Goal: Entertainment & Leisure: Consume media (video, audio)

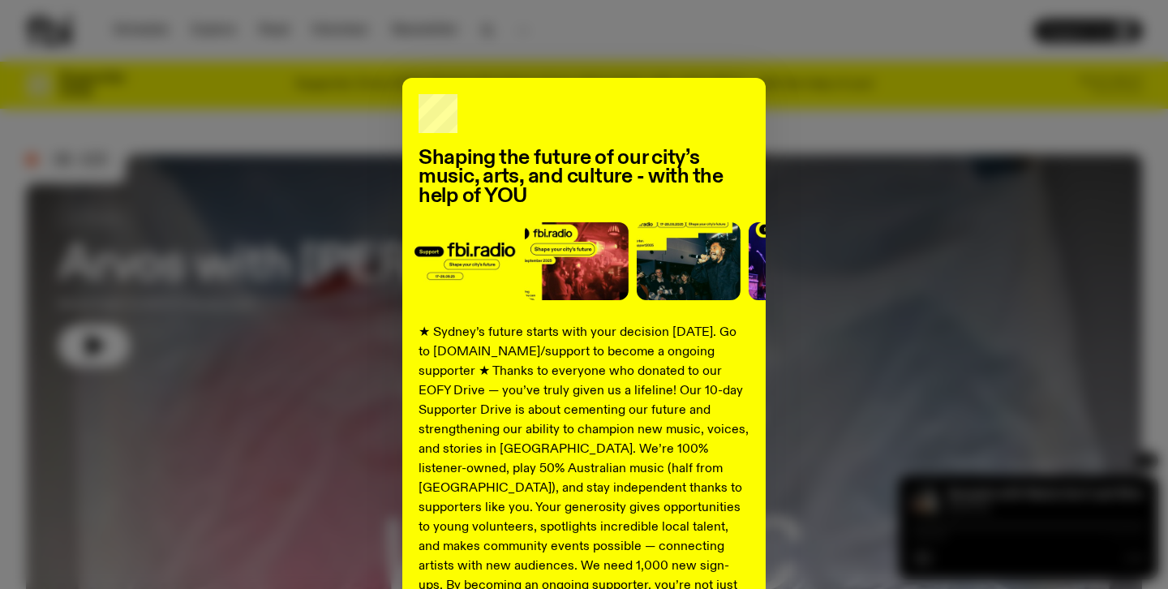
click at [486, 32] on div "Shaping the future of our city’s music, arts, and culture - with the help of YO…" at bounding box center [584, 294] width 1168 height 589
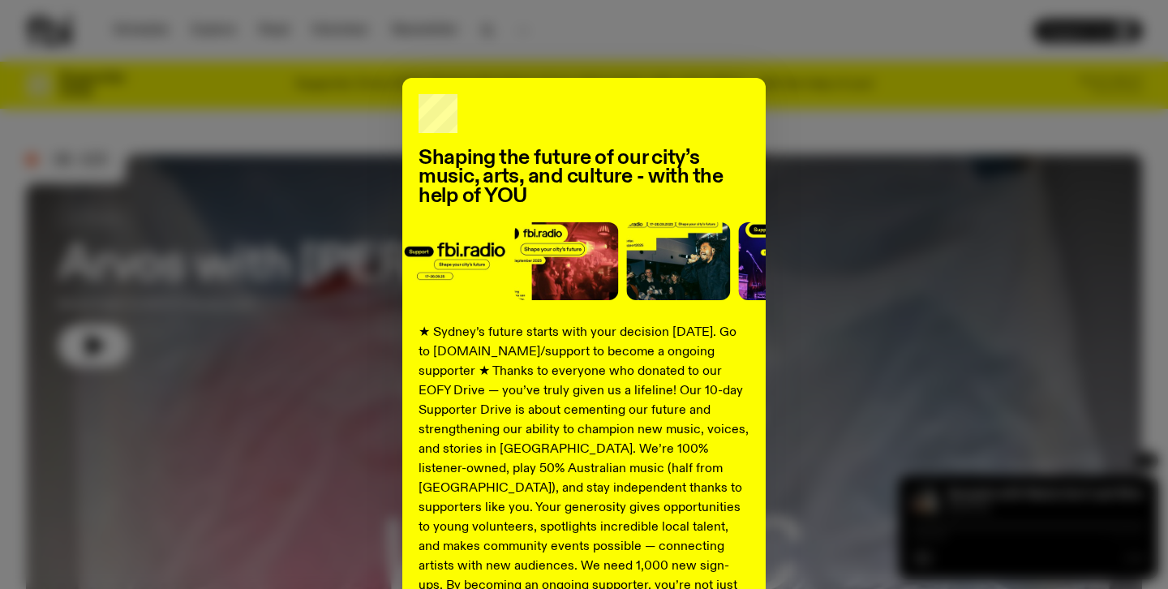
click at [868, 143] on div "Shaping the future of our city’s music, arts, and culture - with the help of YO…" at bounding box center [584, 411] width 1116 height 666
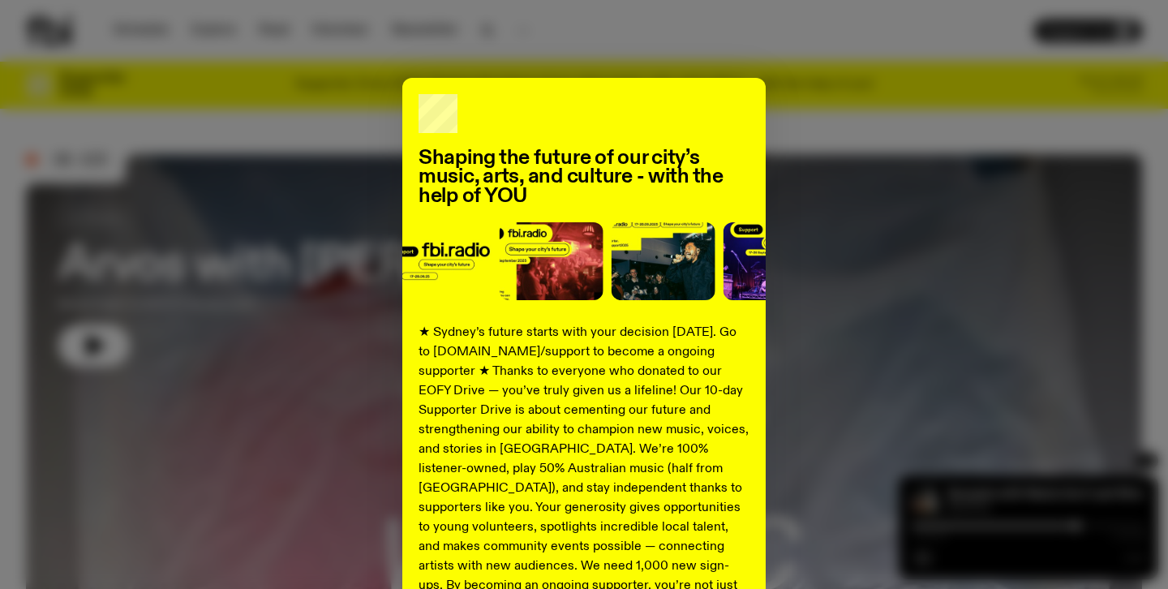
scroll to position [213, 0]
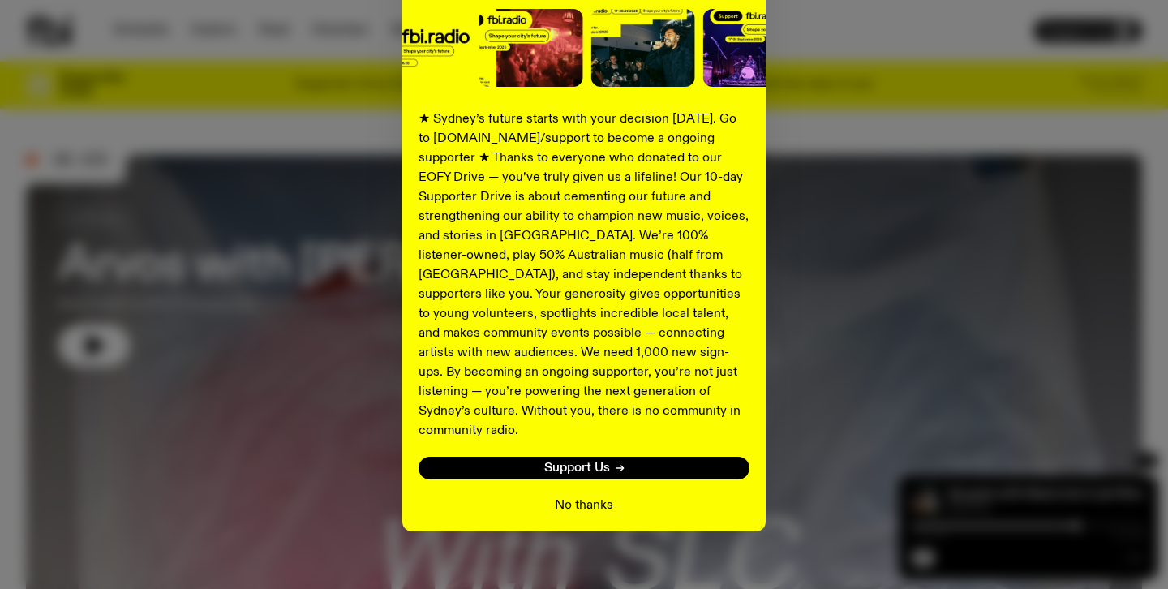
click at [598, 495] on button "No thanks" at bounding box center [584, 504] width 58 height 19
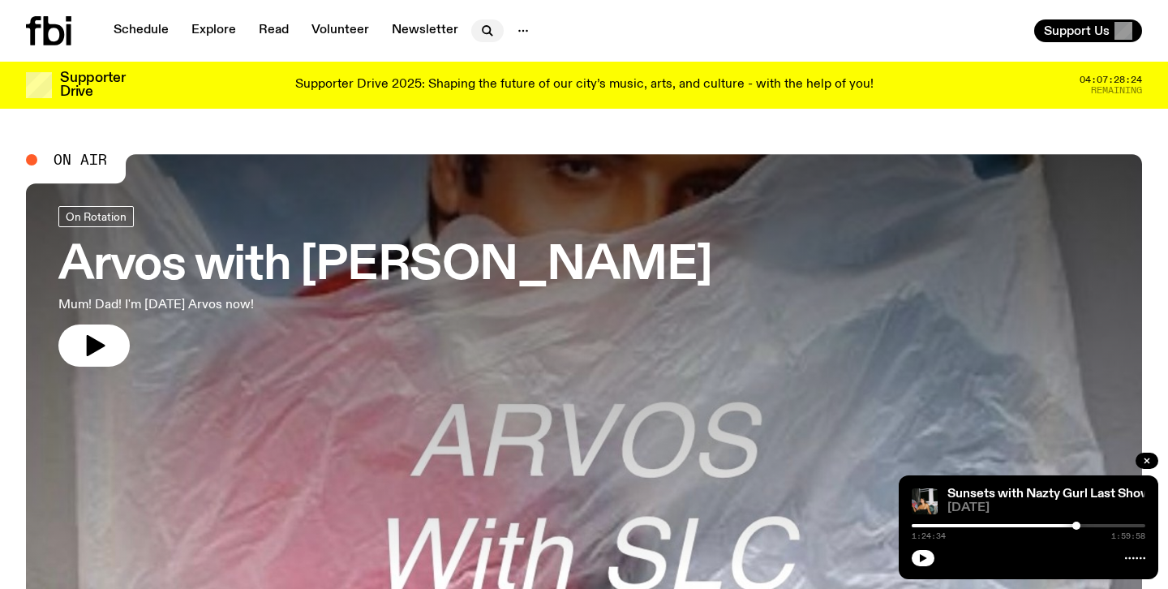
click at [484, 28] on icon "button" at bounding box center [485, 29] width 7 height 7
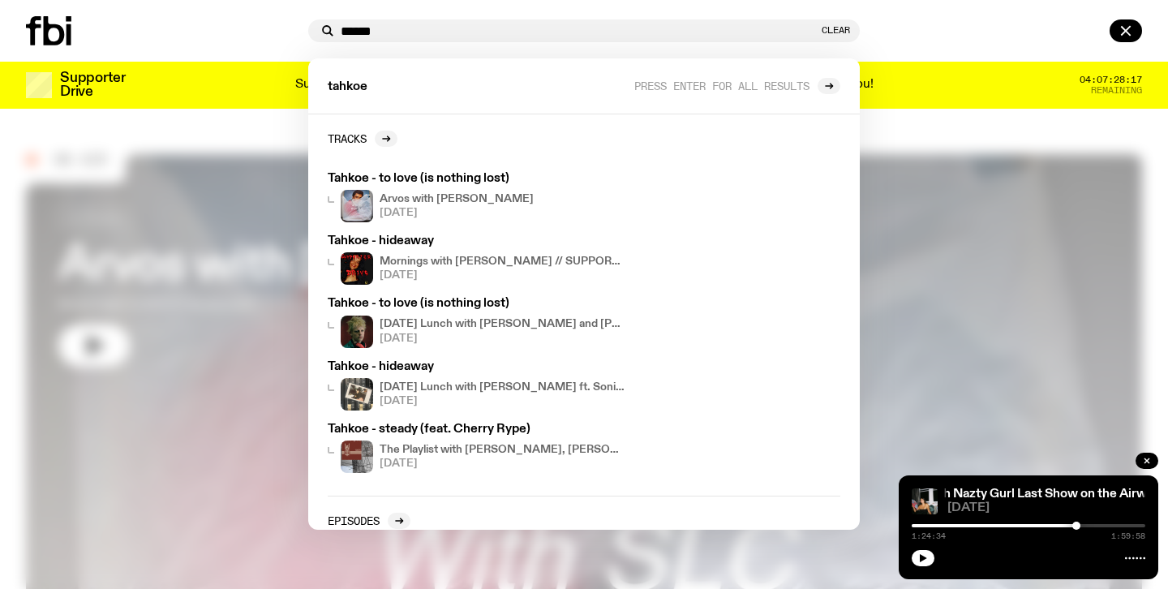
type input "******"
click at [515, 259] on h4 "Mornings with [PERSON_NAME] // SUPPORTER DRIVE" at bounding box center [502, 261] width 246 height 11
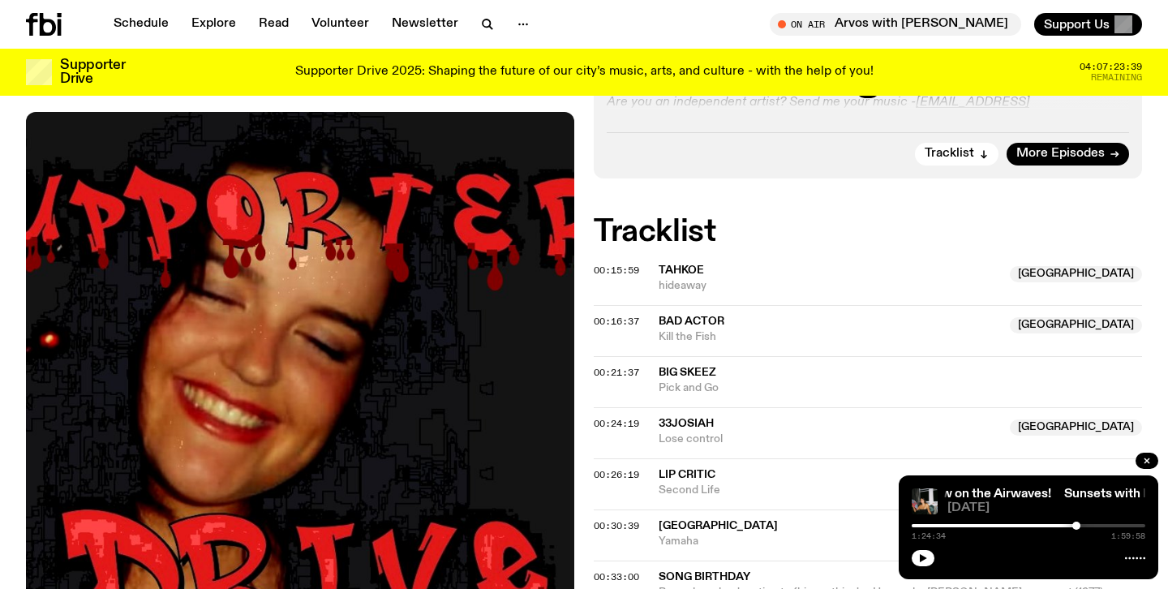
scroll to position [654, 0]
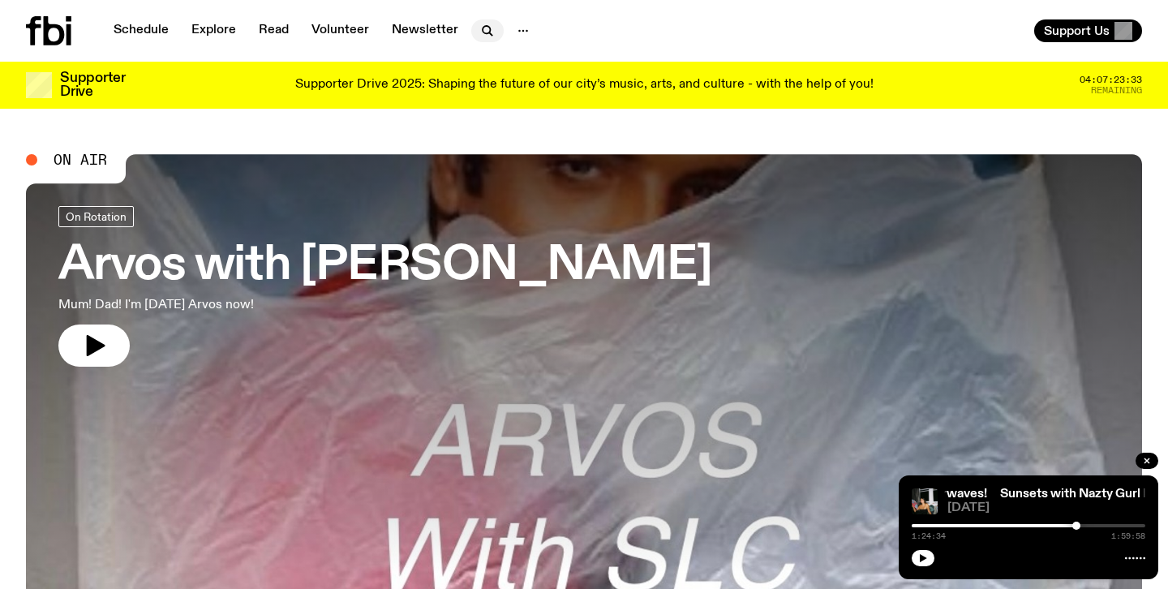
click at [471, 35] on button "button" at bounding box center [487, 30] width 32 height 23
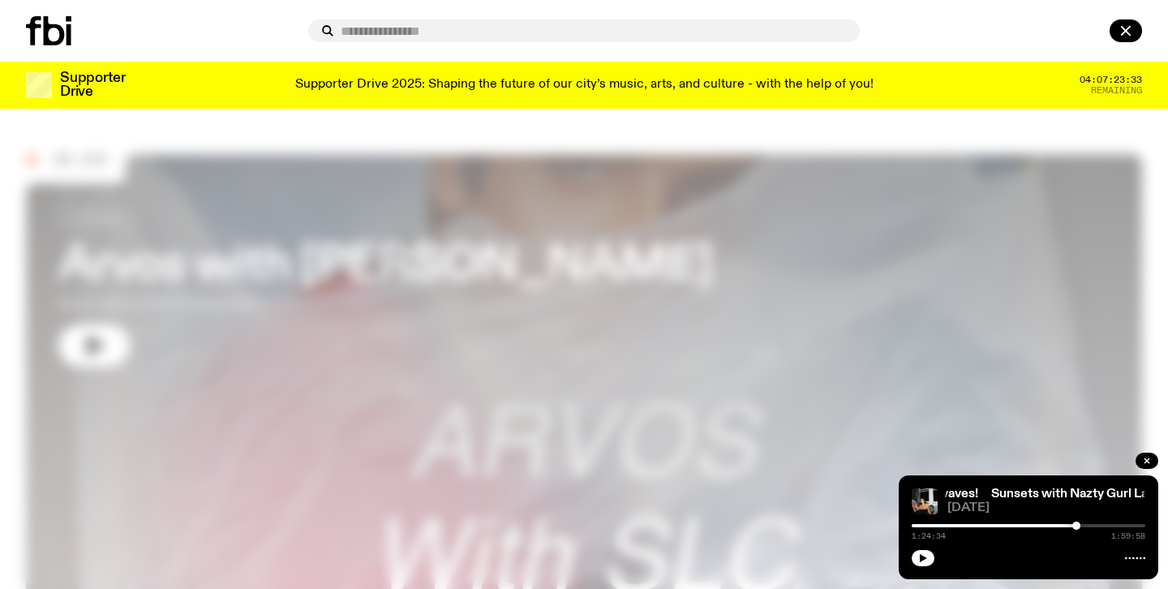
click at [457, 35] on input "text" at bounding box center [594, 31] width 506 height 14
click at [428, 34] on input "text" at bounding box center [594, 31] width 506 height 14
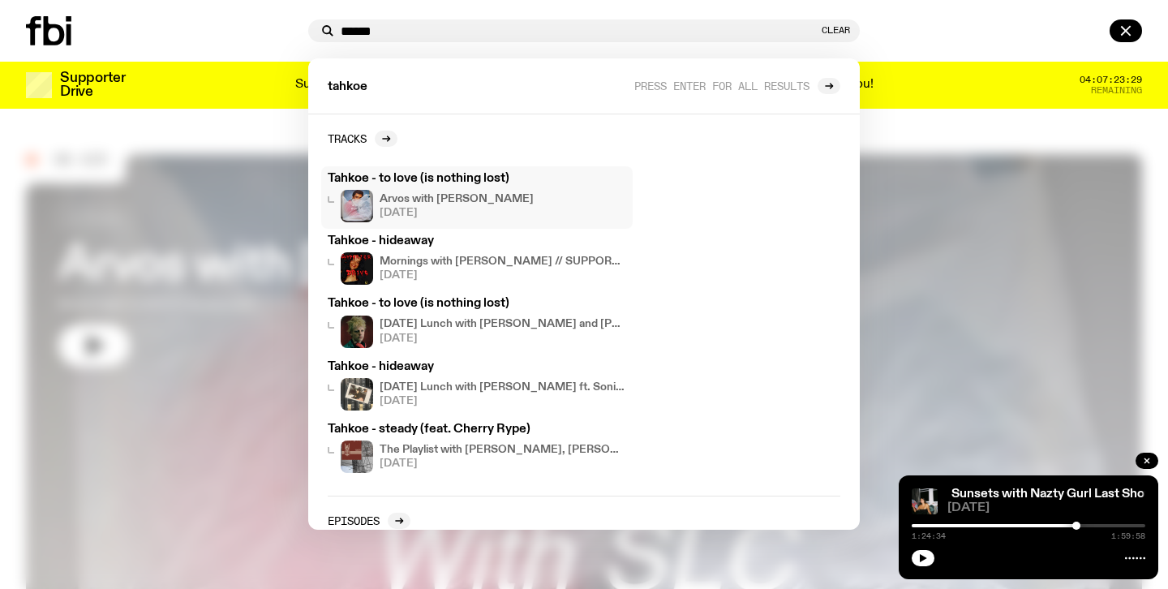
type input "******"
click at [470, 191] on div "Arvos with [PERSON_NAME] [DATE]" at bounding box center [456, 206] width 154 height 32
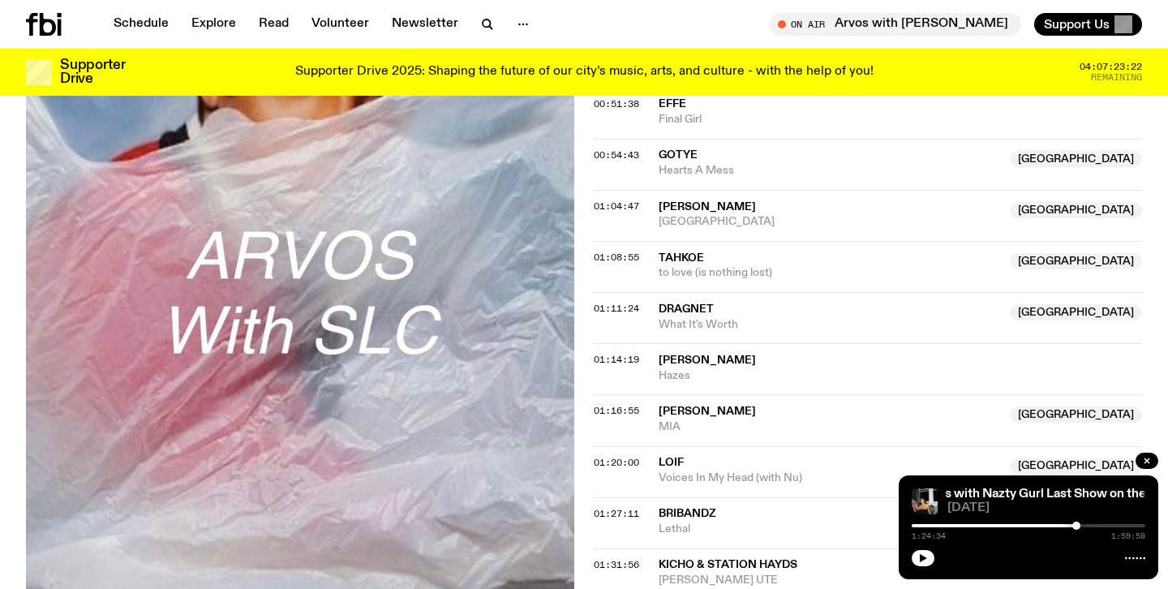
scroll to position [1185, 0]
